Goal: Information Seeking & Learning: Compare options

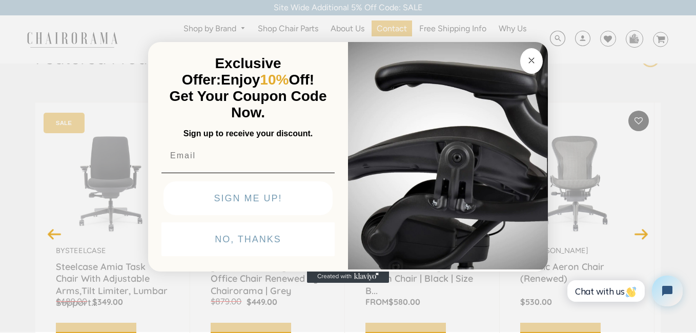
click at [533, 55] on circle "Close dialog" at bounding box center [532, 61] width 12 height 12
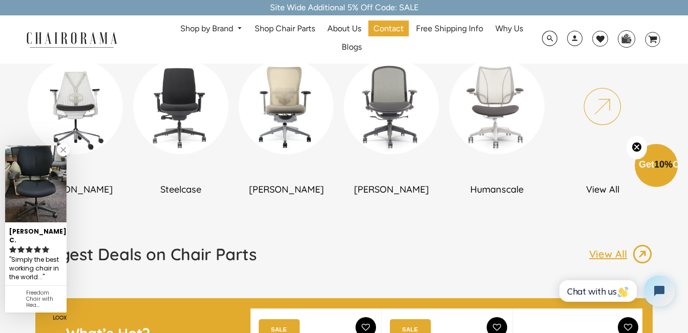
scroll to position [666, 0]
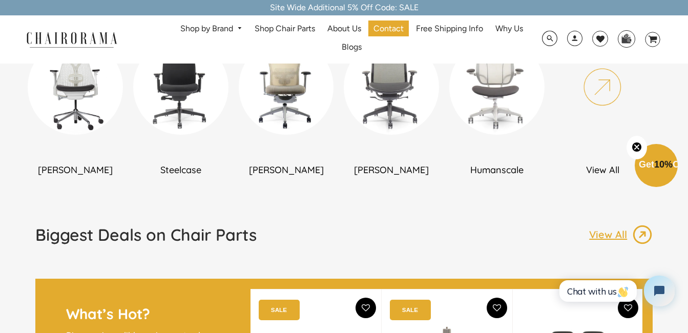
click at [497, 105] on img at bounding box center [496, 86] width 95 height 95
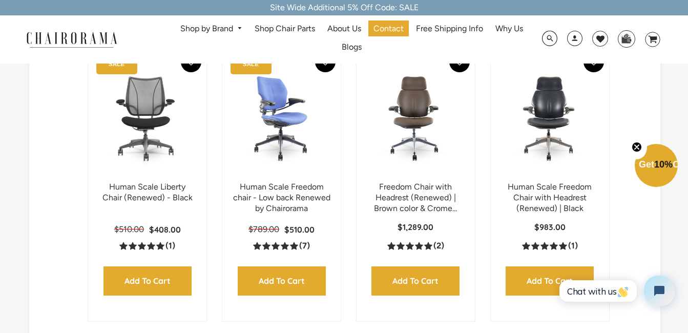
scroll to position [154, 0]
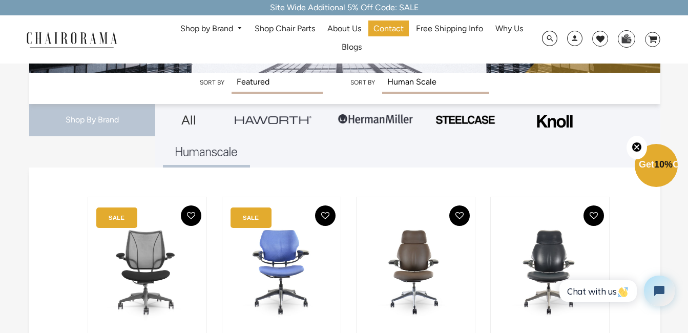
click at [553, 116] on img at bounding box center [554, 121] width 41 height 26
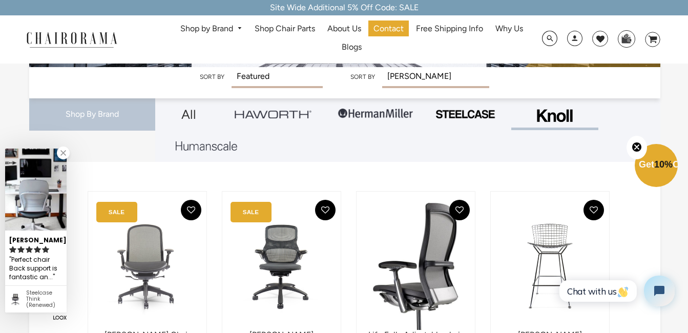
scroll to position [154, 0]
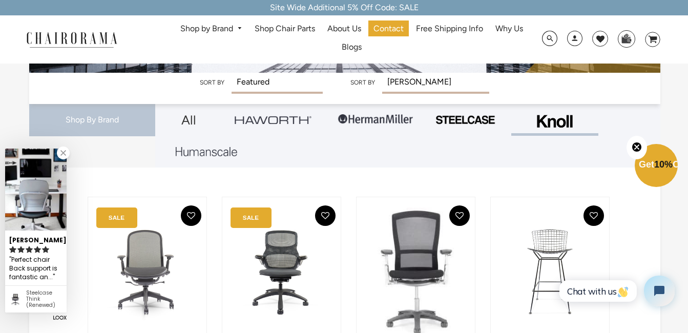
click at [381, 127] on img at bounding box center [375, 119] width 77 height 31
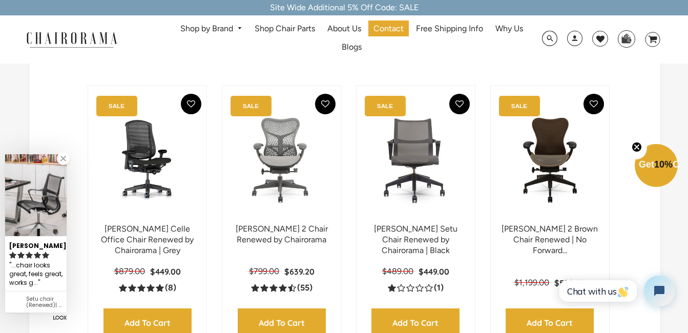
scroll to position [256, 0]
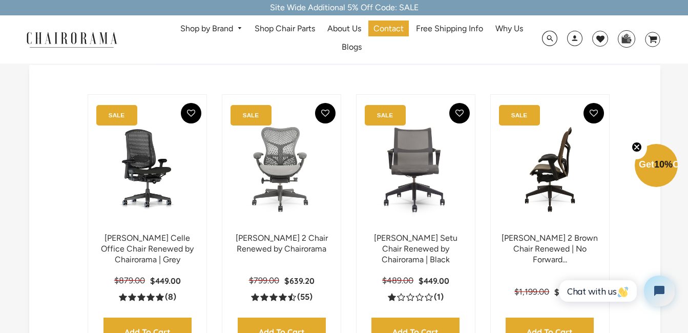
click at [539, 196] on img at bounding box center [550, 169] width 98 height 128
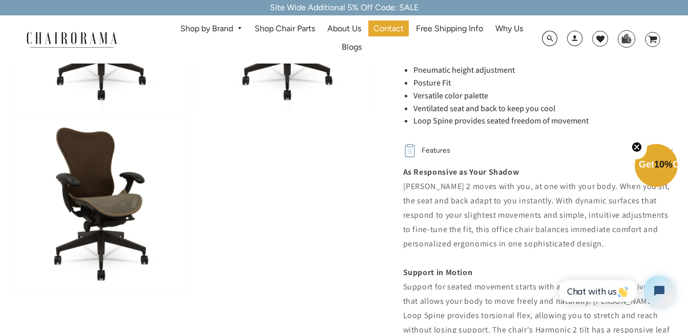
scroll to position [615, 0]
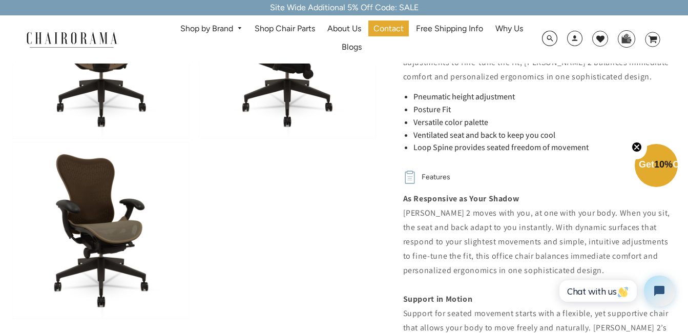
click at [94, 215] on img at bounding box center [101, 230] width 176 height 176
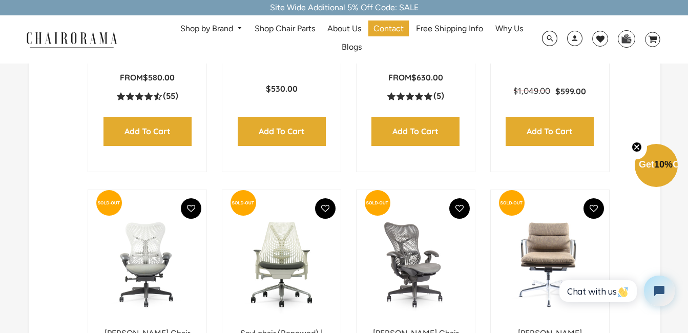
scroll to position [768, 0]
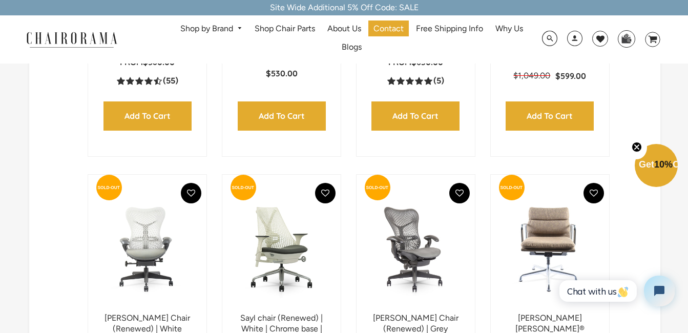
click at [279, 259] on img at bounding box center [282, 249] width 98 height 128
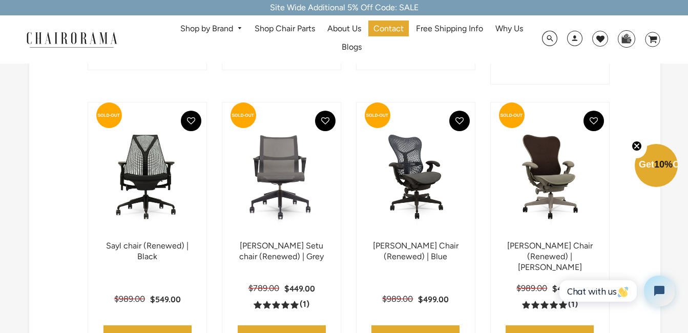
scroll to position [1025, 0]
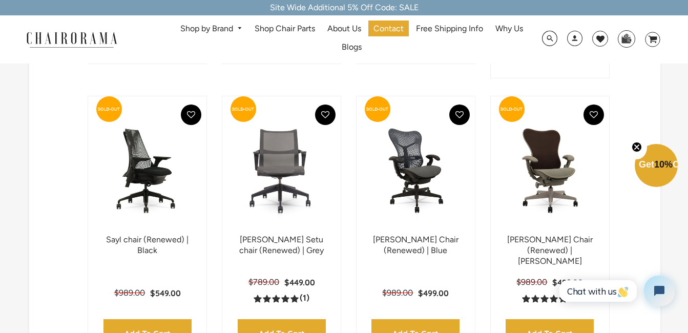
click at [159, 157] on img at bounding box center [147, 171] width 98 height 128
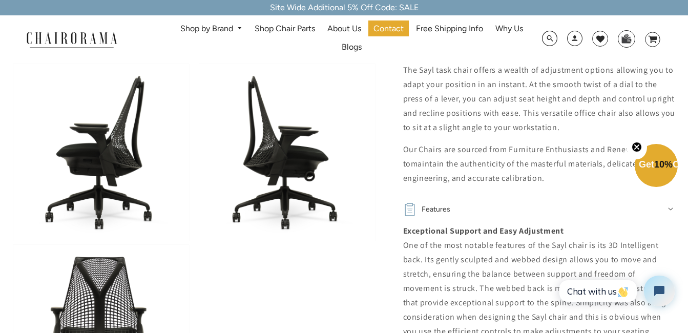
scroll to position [564, 0]
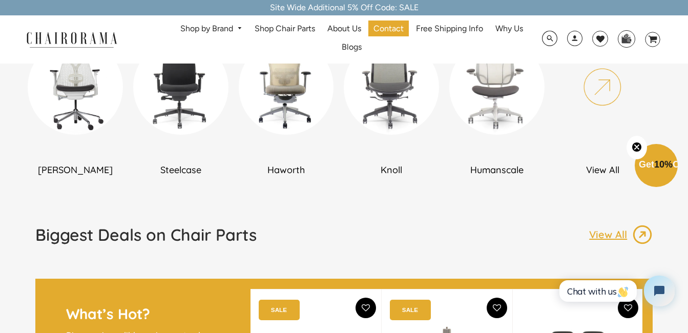
click at [391, 104] on img at bounding box center [391, 86] width 95 height 95
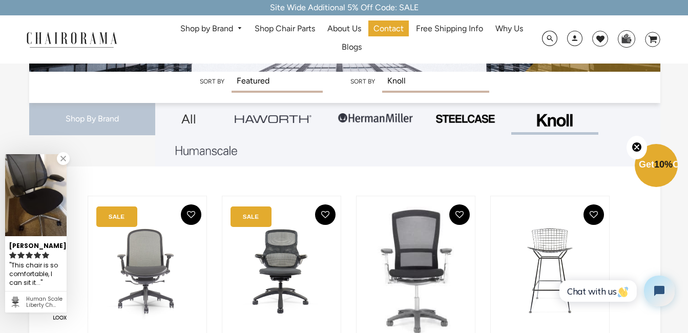
scroll to position [154, 0]
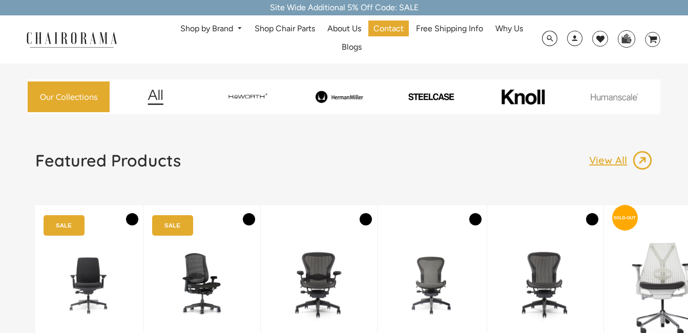
scroll to position [666, 0]
